Goal: Information Seeking & Learning: Learn about a topic

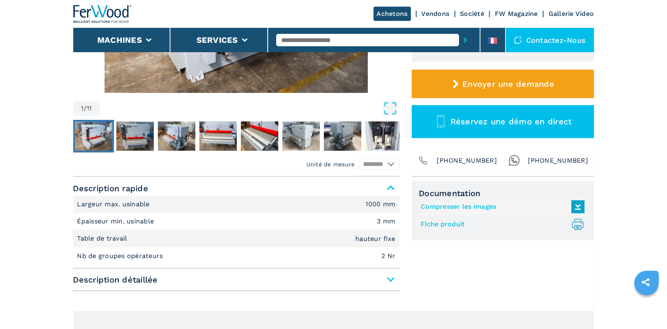
scroll to position [259, 0]
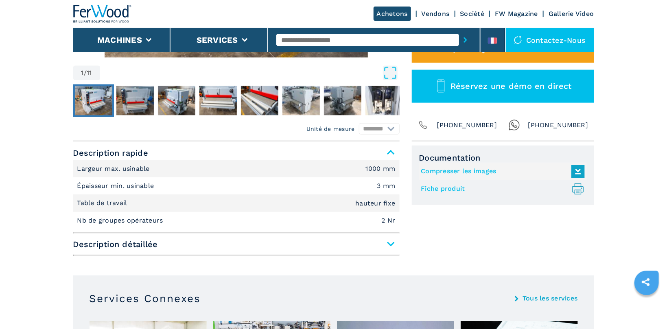
click at [440, 187] on link "Fiche produit .prefix__st0{stroke-linecap:round;stroke-linejoin:round}.prefix__…" at bounding box center [501, 188] width 160 height 13
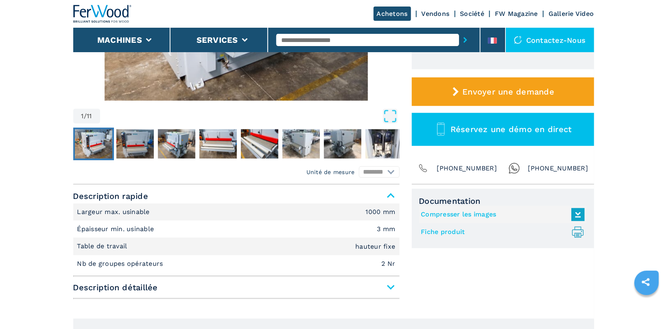
scroll to position [0, 0]
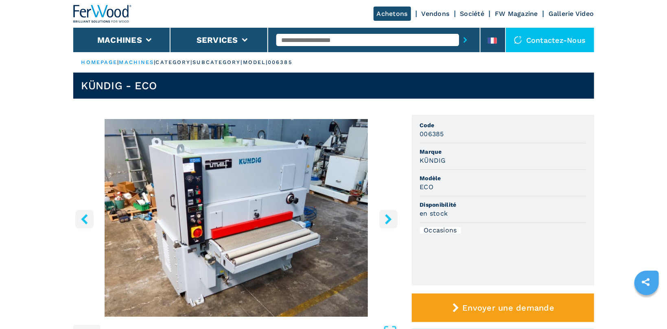
click at [268, 215] on img "Go to Slide 1" at bounding box center [236, 217] width 327 height 197
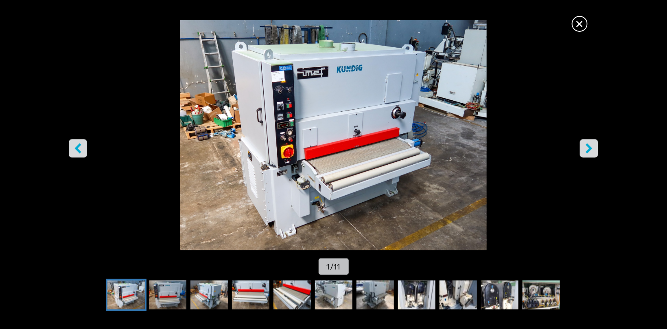
click at [584, 146] on button "right-button" at bounding box center [589, 148] width 18 height 18
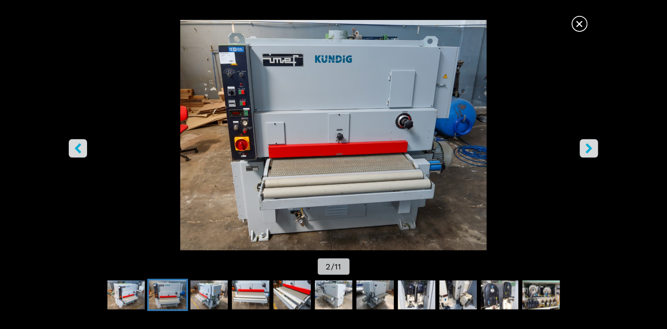
click at [584, 146] on button "right-button" at bounding box center [589, 148] width 18 height 18
click at [592, 147] on icon "right-button" at bounding box center [589, 148] width 10 height 10
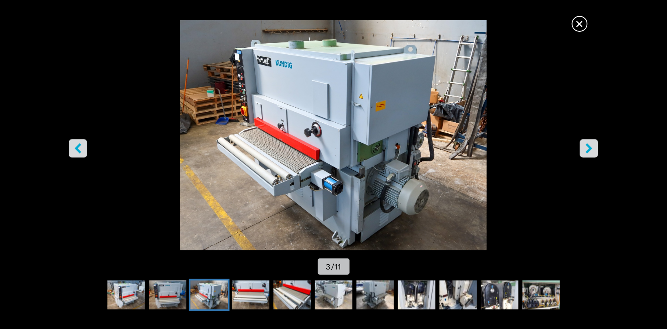
click at [592, 147] on icon "right-button" at bounding box center [589, 148] width 10 height 10
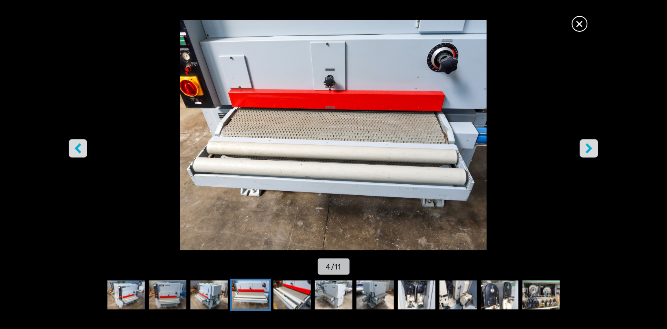
click at [592, 145] on icon "right-button" at bounding box center [589, 148] width 10 height 10
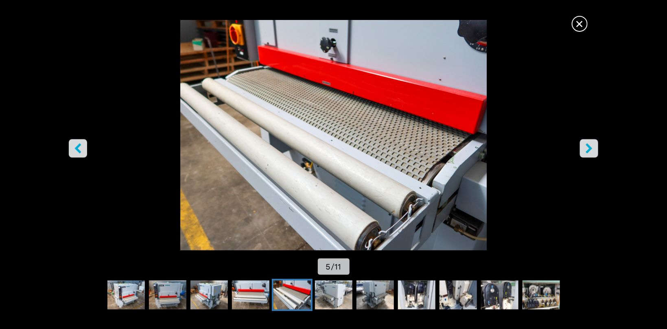
click at [585, 149] on icon "right-button" at bounding box center [589, 148] width 10 height 10
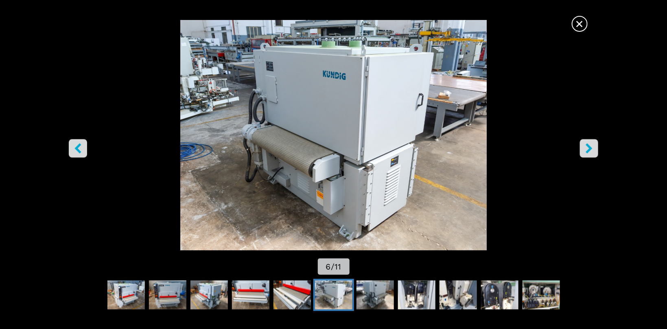
click at [585, 149] on icon "right-button" at bounding box center [589, 148] width 10 height 10
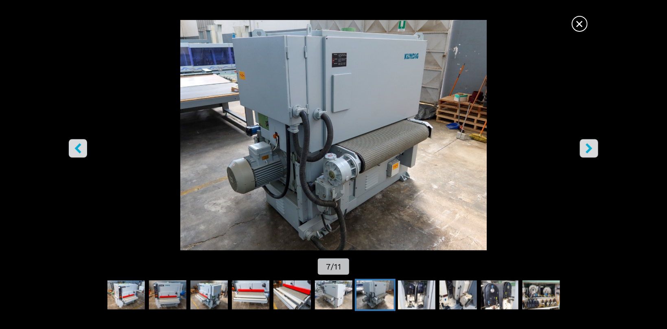
click at [585, 149] on icon "right-button" at bounding box center [589, 148] width 10 height 10
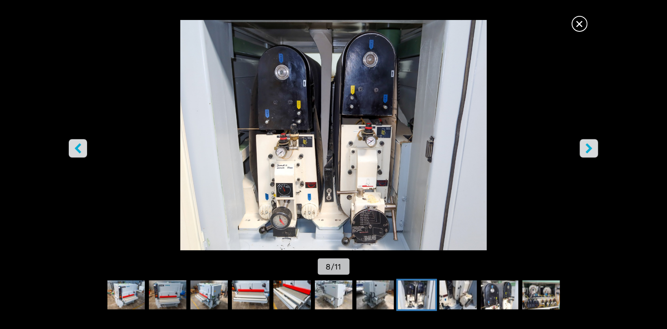
click at [585, 149] on icon "right-button" at bounding box center [589, 148] width 10 height 10
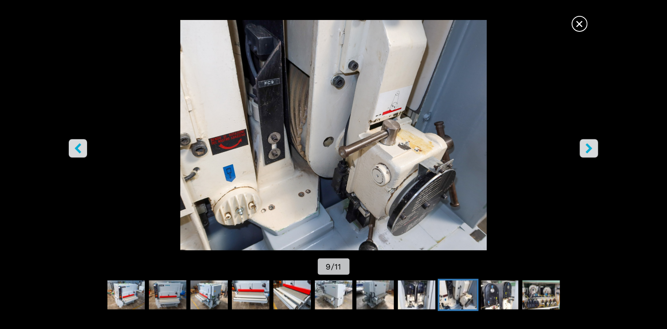
click at [585, 149] on icon "right-button" at bounding box center [589, 148] width 10 height 10
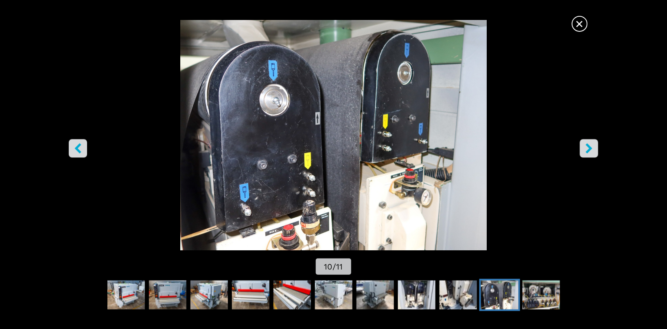
click at [585, 149] on icon "right-button" at bounding box center [589, 148] width 10 height 10
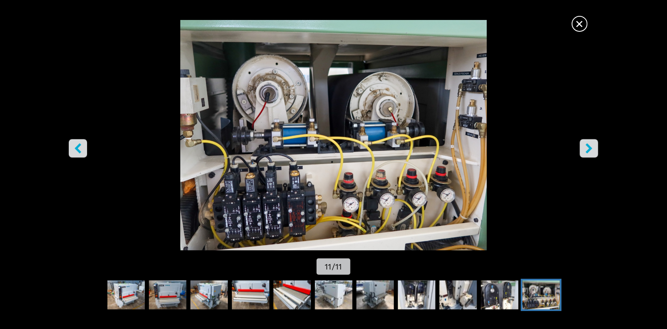
click at [585, 149] on icon "right-button" at bounding box center [589, 148] width 10 height 10
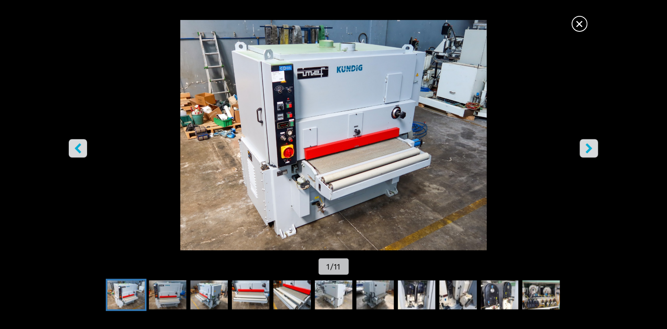
click at [585, 149] on icon "right-button" at bounding box center [589, 148] width 10 height 10
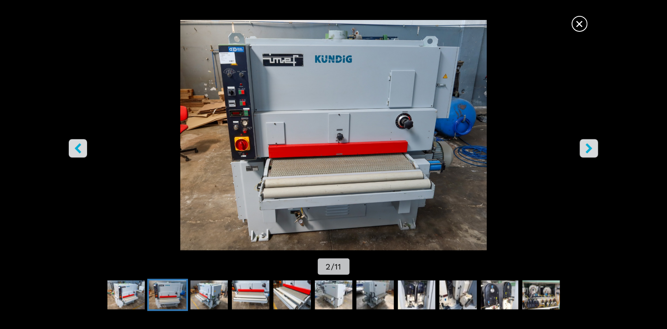
click at [574, 24] on span "×" at bounding box center [580, 22] width 14 height 14
